Goal: Transaction & Acquisition: Subscribe to service/newsletter

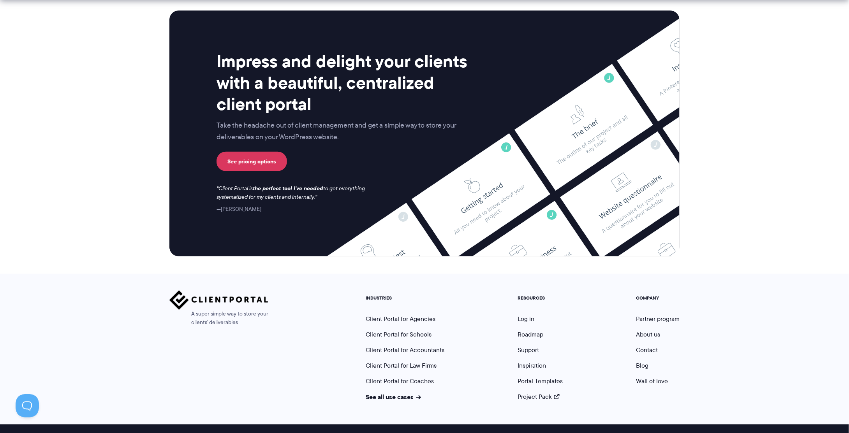
scroll to position [3139, 0]
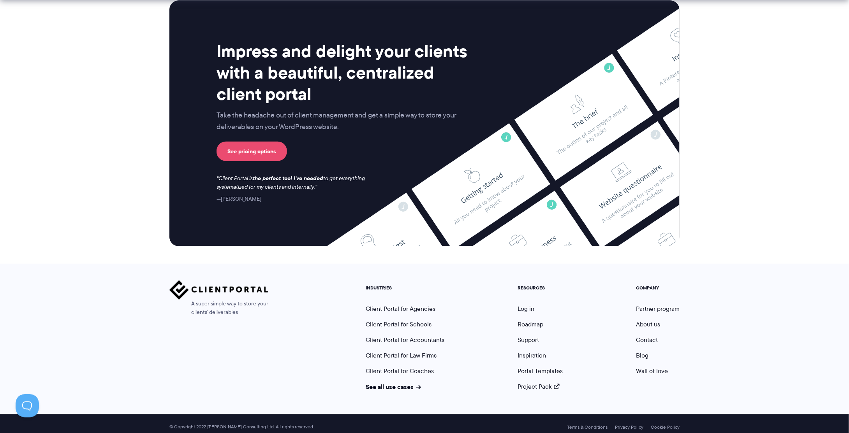
click at [259, 146] on link "See pricing options" at bounding box center [251, 151] width 70 height 19
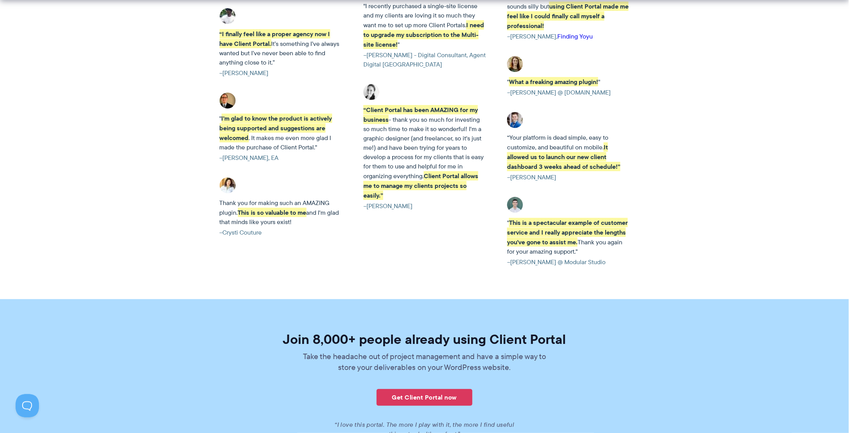
scroll to position [1822, 0]
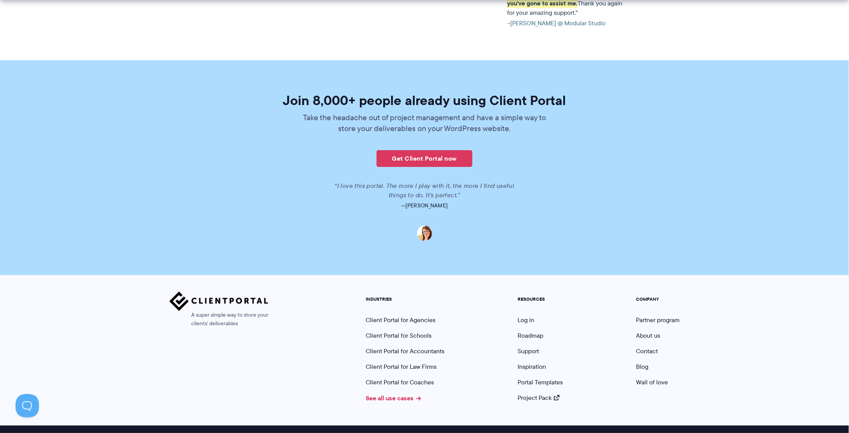
click at [415, 394] on link "See all use cases" at bounding box center [393, 398] width 55 height 9
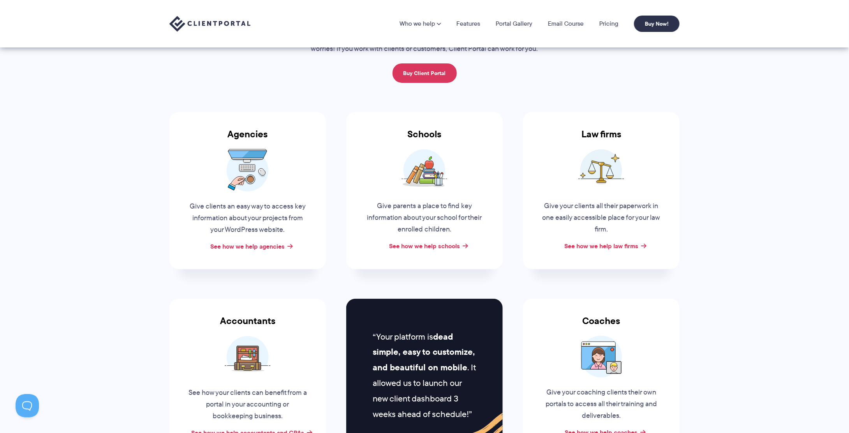
scroll to position [39, 0]
